Goal: Task Accomplishment & Management: Use online tool/utility

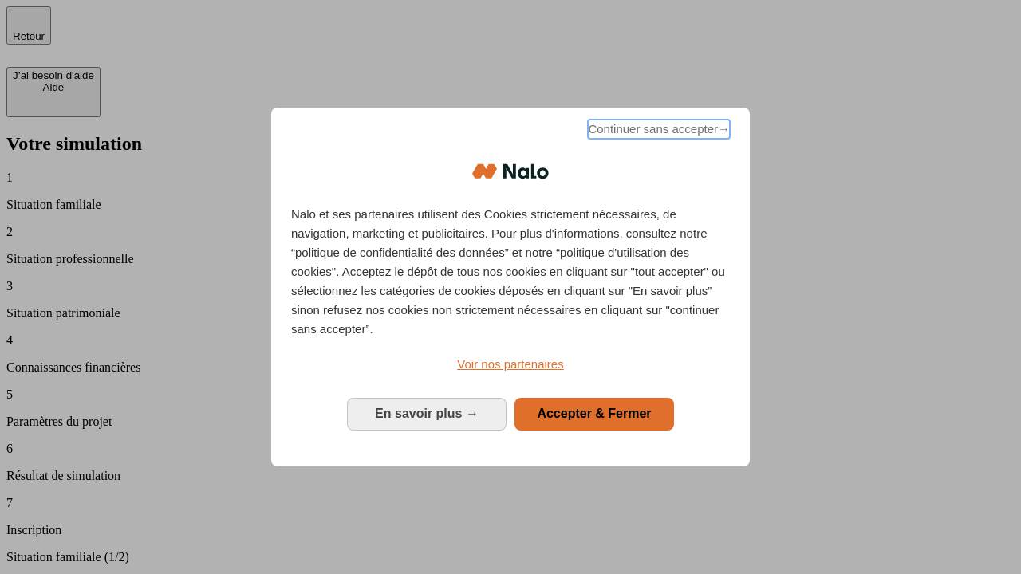
click at [657, 132] on span "Continuer sans accepter →" at bounding box center [659, 129] width 142 height 19
